Goal: Task Accomplishment & Management: Manage account settings

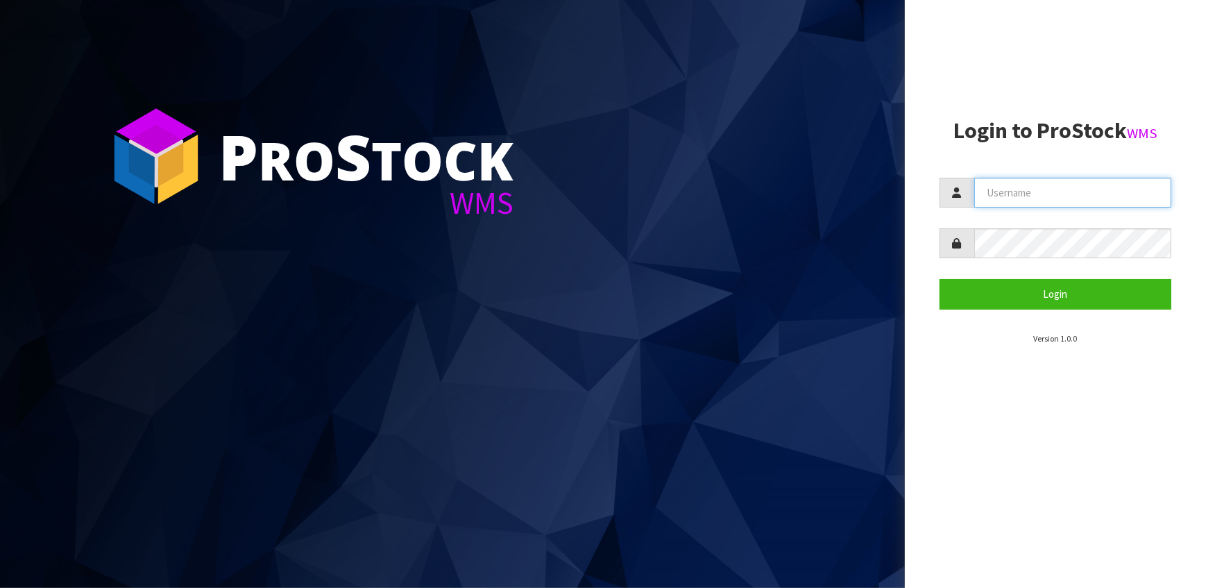
click at [1102, 178] on input "text" at bounding box center [1073, 193] width 198 height 30
drag, startPoint x: 1088, startPoint y: 201, endPoint x: 995, endPoint y: 204, distance: 93.0
click at [997, 204] on input "[PERSON_NAME][EMAIL_ADDRESS][DOMAIN_NAME]" at bounding box center [1073, 193] width 198 height 30
type input "a"
drag, startPoint x: 1075, startPoint y: 187, endPoint x: 992, endPoint y: 191, distance: 83.4
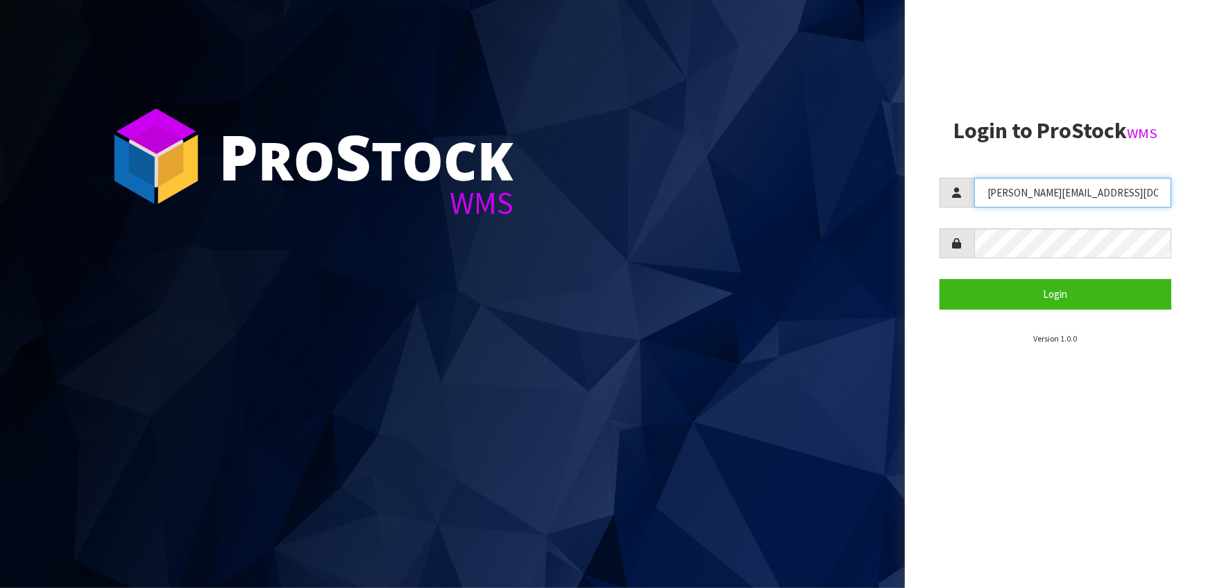
click at [992, 191] on input "[PERSON_NAME][EMAIL_ADDRESS][DOMAIN_NAME]" at bounding box center [1073, 193] width 198 height 30
drag, startPoint x: 1062, startPoint y: 189, endPoint x: 1082, endPoint y: 202, distance: 24.3
click at [1062, 189] on input "[PERSON_NAME][EMAIL_ADDRESS][DOMAIN_NAME]" at bounding box center [1073, 193] width 198 height 30
click at [1071, 204] on input "[PERSON_NAME][EMAIL_ADDRESS][DOMAIN_NAME]" at bounding box center [1073, 193] width 198 height 30
drag, startPoint x: 1082, startPoint y: 193, endPoint x: 964, endPoint y: 197, distance: 118.7
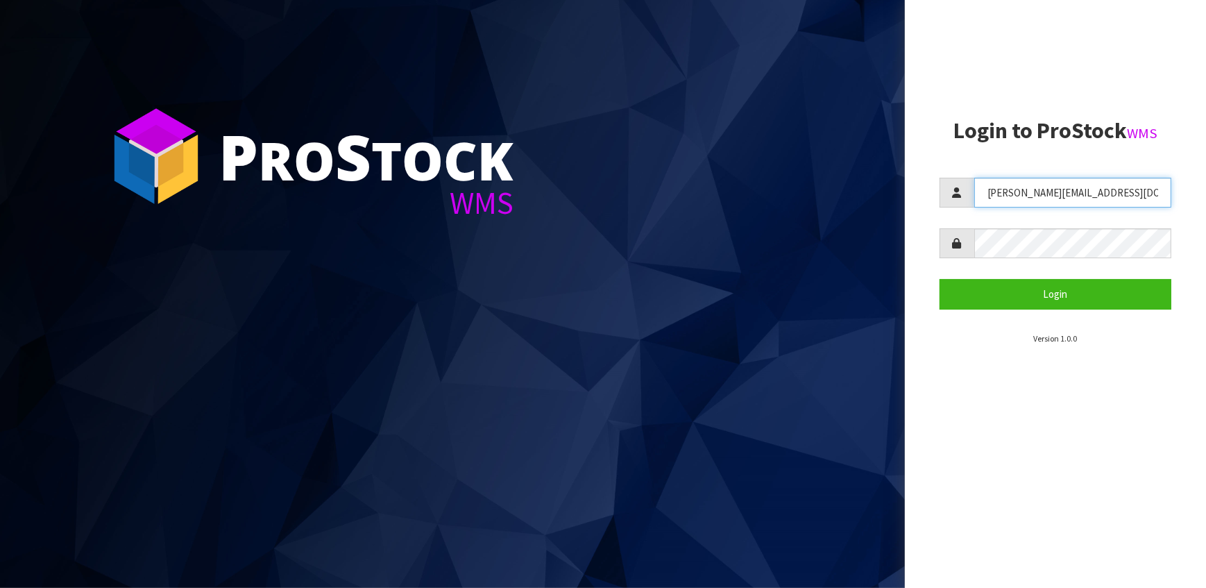
click at [964, 197] on div "[PERSON_NAME][EMAIL_ADDRESS][DOMAIN_NAME]" at bounding box center [1055, 193] width 232 height 30
type input "[EMAIL_ADDRESS][DOMAIN_NAME]"
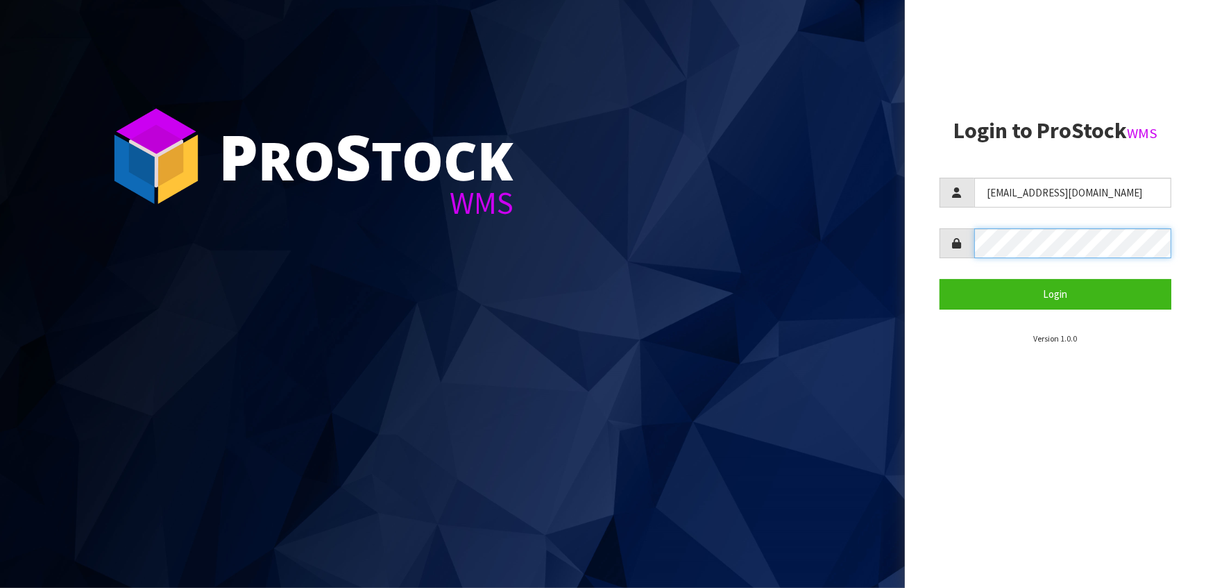
click at [961, 271] on form "[EMAIL_ADDRESS][DOMAIN_NAME] Login" at bounding box center [1055, 243] width 232 height 131
click at [939, 279] on button "Login" at bounding box center [1055, 294] width 232 height 30
